Goal: Navigation & Orientation: Find specific page/section

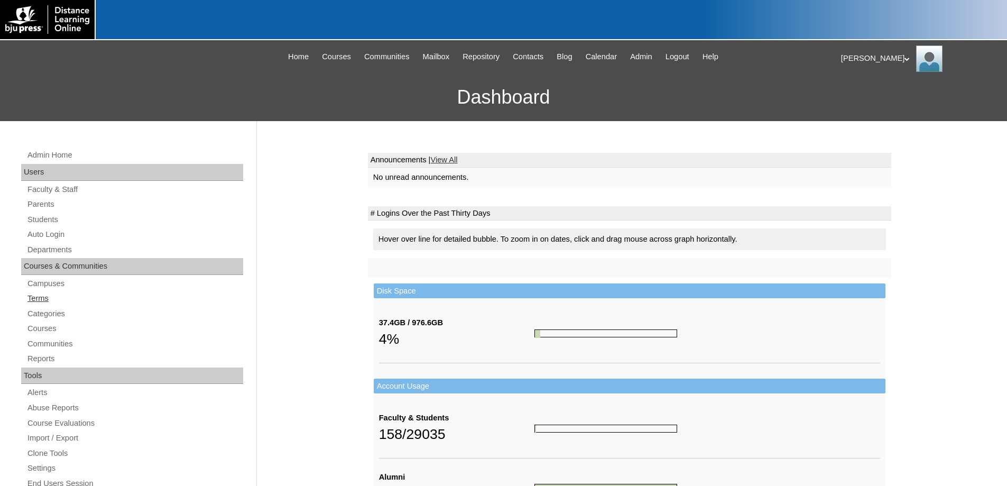
click at [35, 297] on link "Terms" at bounding box center [134, 298] width 217 height 13
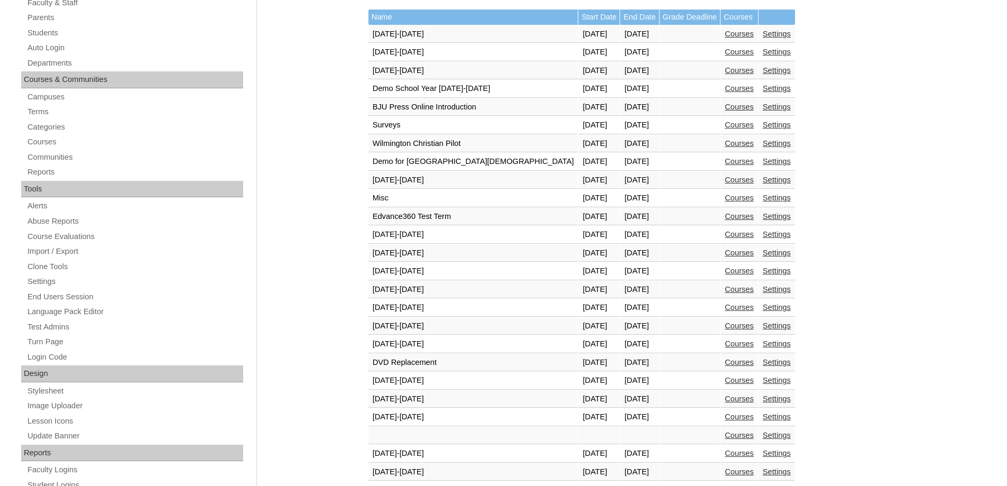
scroll to position [317, 0]
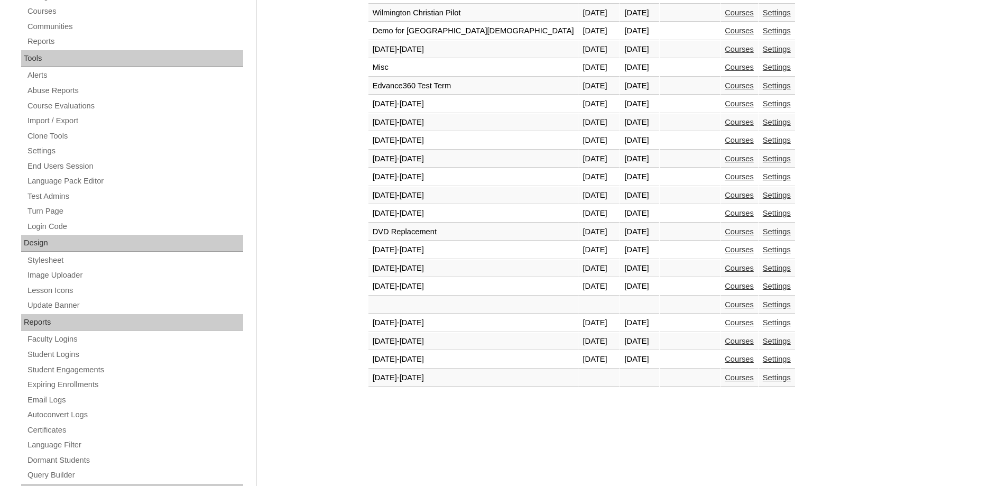
click at [725, 359] on link "Courses" at bounding box center [739, 359] width 29 height 8
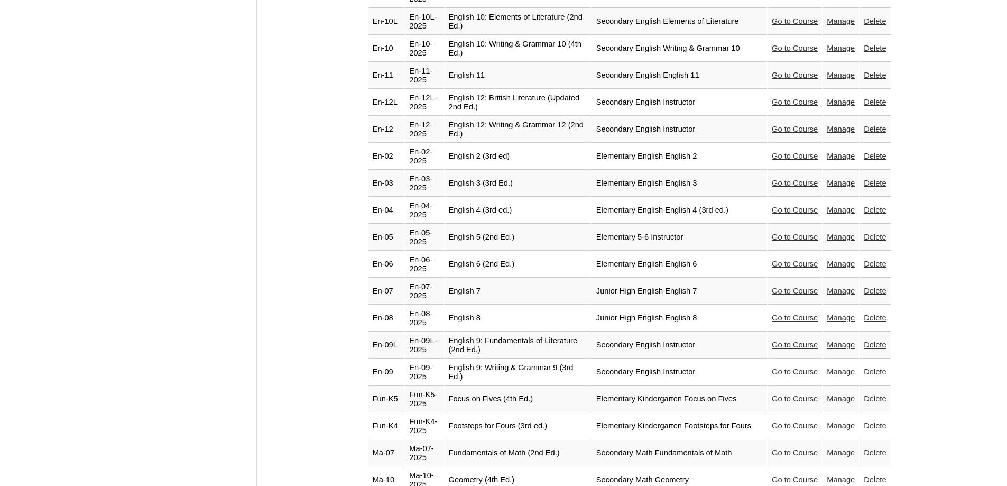
scroll to position [952, 0]
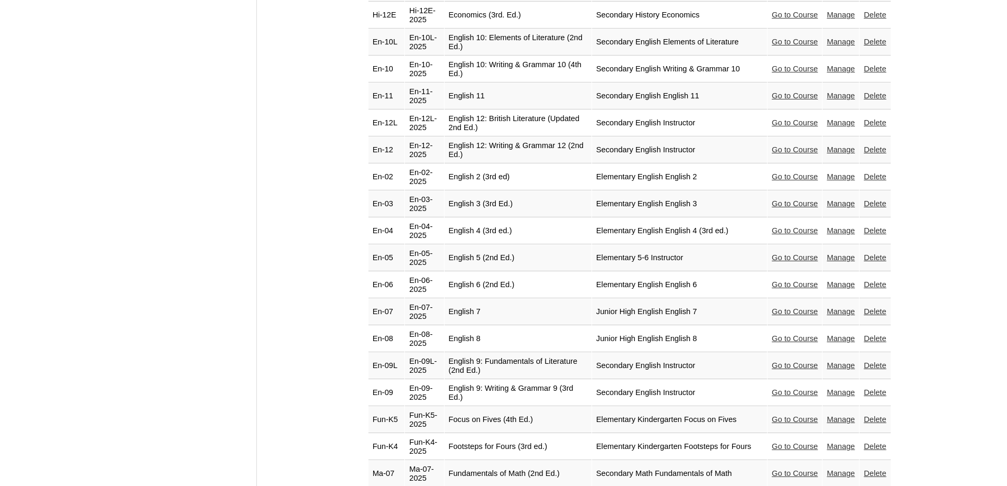
click at [779, 145] on link "Go to Course" at bounding box center [795, 149] width 46 height 8
